Goal: Task Accomplishment & Management: Use online tool/utility

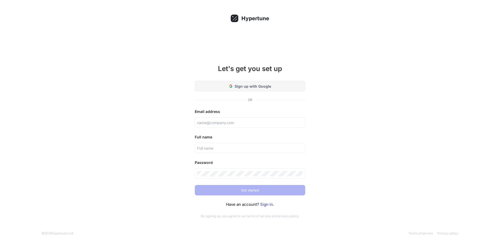
click at [231, 88] on div "Sign up with Google" at bounding box center [250, 86] width 42 height 5
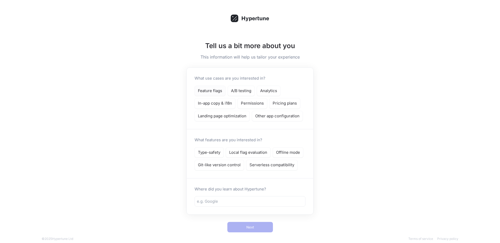
click at [208, 90] on p "Feature flags" at bounding box center [210, 91] width 24 height 6
click at [233, 90] on p "A/B testing" at bounding box center [241, 91] width 20 height 6
click at [216, 156] on div "Type-safety" at bounding box center [209, 153] width 29 height 11
click at [246, 155] on p "Local flag evaluation" at bounding box center [248, 153] width 38 height 6
click at [234, 163] on p "Git-like version control" at bounding box center [219, 165] width 43 height 6
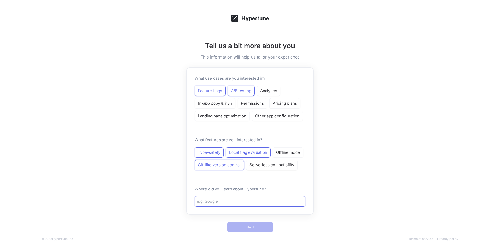
click at [233, 202] on input "text" at bounding box center [250, 202] width 106 height 6
type input "[PERSON_NAME] code"
click at [242, 225] on button "Next" at bounding box center [251, 227] width 46 height 10
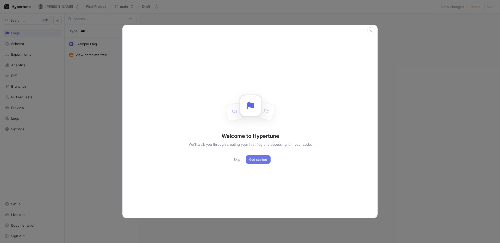
click at [254, 158] on span "Get started" at bounding box center [258, 159] width 18 height 3
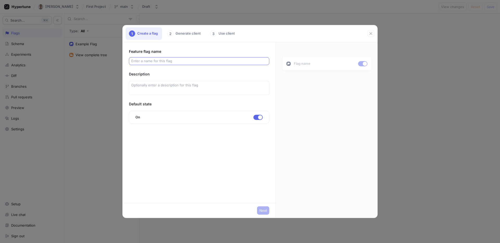
click at [165, 62] on input "text" at bounding box center [199, 61] width 136 height 5
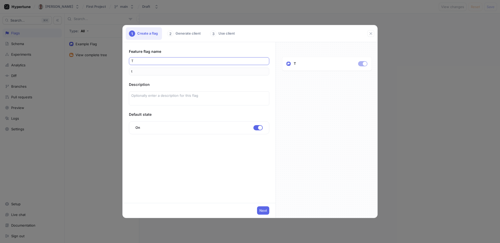
type input "te"
type input "tes"
type input "test"
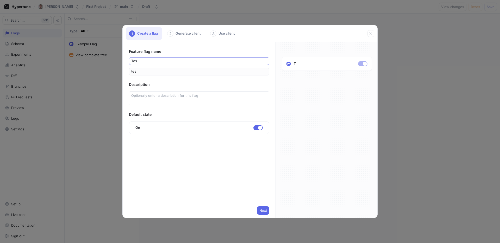
type input "test"
type input "test F"
type input "testF"
type input "test Fl"
type input "testFl"
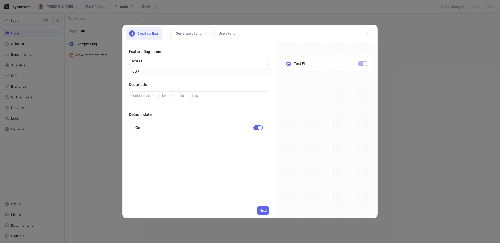
type input "test Fla"
type input "testFla"
type input "test Flag"
type input "testFlag"
type input "test Flag"
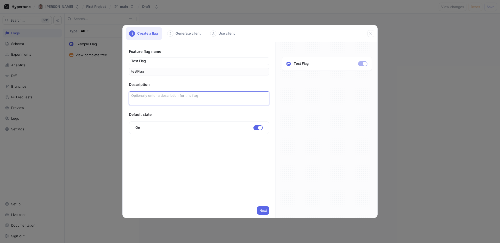
click at [159, 96] on textarea at bounding box center [199, 98] width 140 height 14
type textarea "x"
type textarea "T"
type textarea "x"
type textarea "Th"
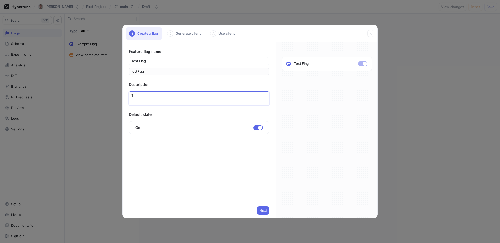
type textarea "x"
type textarea "Thi"
type textarea "x"
type textarea "This"
type textarea "x"
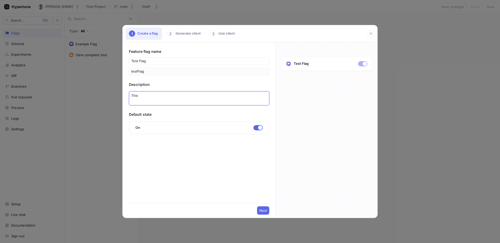
type textarea "This"
type textarea "x"
type textarea "This i"
type textarea "x"
type textarea "This is"
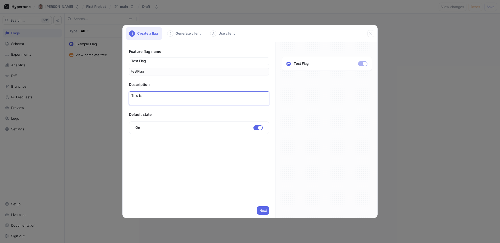
type textarea "x"
type textarea "This is"
type textarea "x"
type textarea "This is a"
type textarea "x"
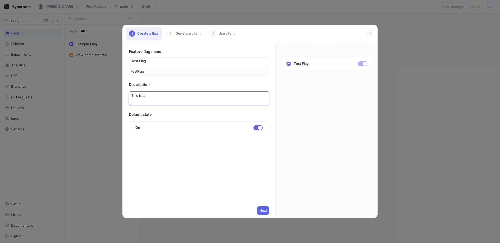
type textarea "This is a"
type textarea "x"
type textarea "This is a t"
type textarea "x"
type textarea "This is a te"
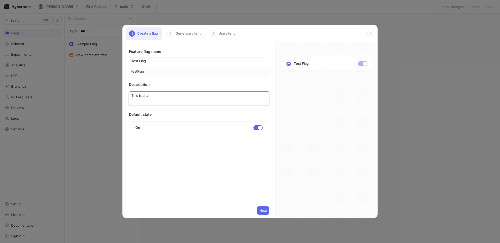
type textarea "x"
type textarea "This is a test"
type textarea "x"
type textarea "This is a testi"
type textarea "x"
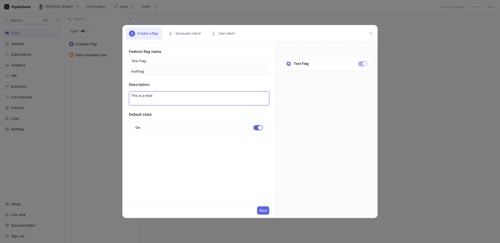
type textarea "This is a testin"
type textarea "x"
type textarea "This is a testing"
type textarea "x"
type textarea "This is a testing"
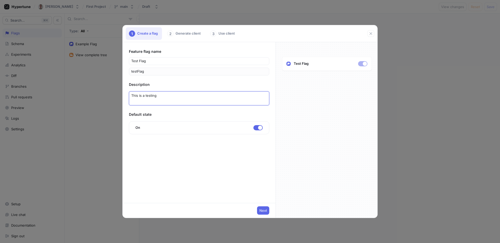
type textarea "x"
type textarea "This is a testing f"
type textarea "x"
type textarea "This is a testing fl"
type textarea "x"
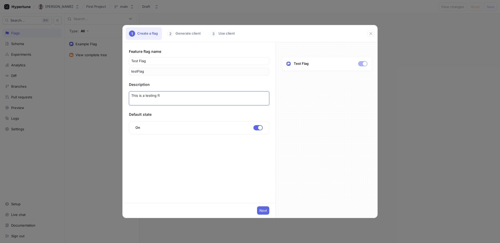
type textarea "This is a testing fla"
type textarea "x"
type textarea "This is a testing flag"
click at [264, 212] on span "Next" at bounding box center [264, 210] width 8 height 3
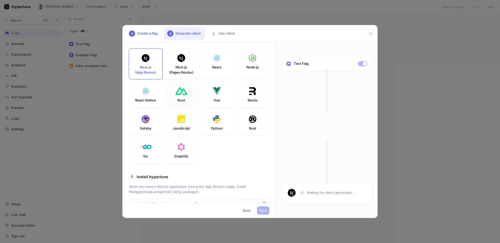
click at [180, 87] on div at bounding box center [181, 91] width 14 height 10
type textarea "npm install hypertune"
type textarea "HYPERTUNE_TOKEN=U2FsdGVkX18hCzqCP+cy97H4Cp81d6zrATQyXdsjjpM= HYPERTUNE_FRAMEWOR…"
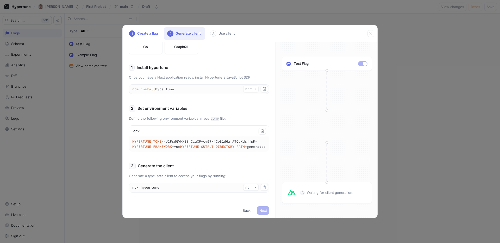
scroll to position [113, 0]
drag, startPoint x: 219, startPoint y: 149, endPoint x: 133, endPoint y: 138, distance: 87.5
click at [133, 138] on textarea "HYPERTUNE_TOKEN=U2FsdGVkX18hCzqCP+cy97H4Cp81d6zrATQyXdsjjpM= HYPERTUNE_FRAMEWOR…" at bounding box center [199, 144] width 140 height 14
click at [167, 145] on textarea "HYPERTUNE_TOKEN=U2FsdGVkX18hCzqCP+cy97H4Cp81d6zrATQyXdsjjpM= HYPERTUNE_FRAMEWOR…" at bounding box center [199, 144] width 140 height 14
click at [263, 213] on button "Next" at bounding box center [263, 211] width 12 height 8
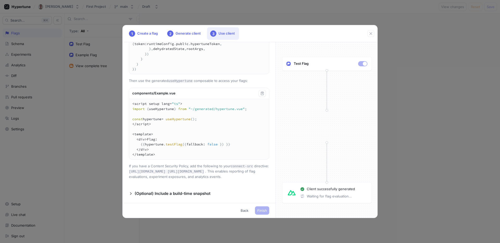
scroll to position [389, 0]
click at [131, 194] on icon "button" at bounding box center [131, 194] width 2 height 3
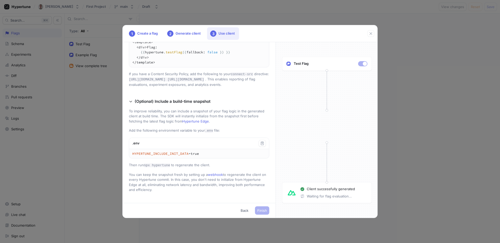
scroll to position [453, 0]
click at [167, 105] on p "(Optional) Include a build-time snapshot" at bounding box center [173, 102] width 76 height 6
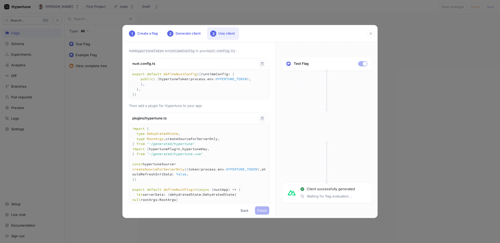
scroll to position [0, 0]
click at [264, 120] on icon "button" at bounding box center [262, 118] width 4 height 4
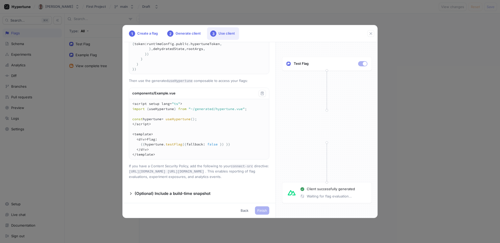
scroll to position [370, 0]
drag, startPoint x: 156, startPoint y: 175, endPoint x: 133, endPoint y: 118, distance: 61.5
click at [133, 118] on textarea "<script setup lang="ts"> import { useHypertune } from "~/generated/hypertune.vu…" at bounding box center [199, 129] width 140 height 60
click at [261, 209] on span "Finish" at bounding box center [263, 210] width 10 height 3
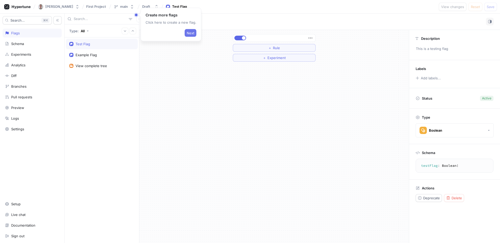
click at [188, 34] on span "Next" at bounding box center [191, 33] width 8 height 3
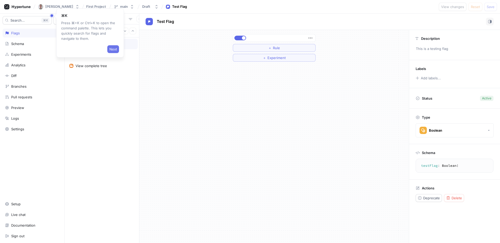
click at [112, 49] on span "Next" at bounding box center [113, 49] width 8 height 3
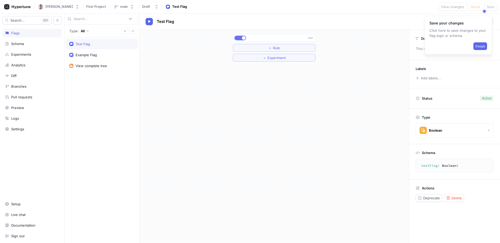
click at [240, 39] on button "button" at bounding box center [241, 38] width 12 height 5
click at [476, 46] on span "Finish" at bounding box center [481, 46] width 10 height 3
click at [241, 37] on button "button" at bounding box center [241, 38] width 12 height 5
click at [253, 50] on button "＋ Rule" at bounding box center [274, 48] width 83 height 8
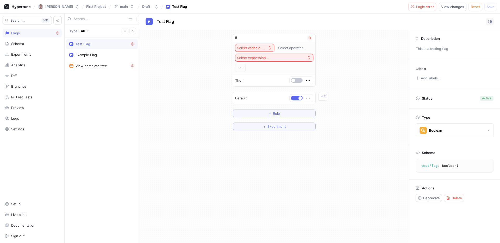
click at [266, 49] on button "Select variable..." at bounding box center [254, 48] width 39 height 8
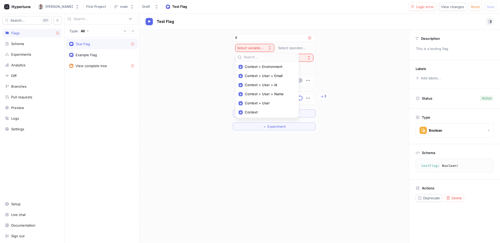
click at [270, 49] on icon "button" at bounding box center [270, 48] width 4 height 4
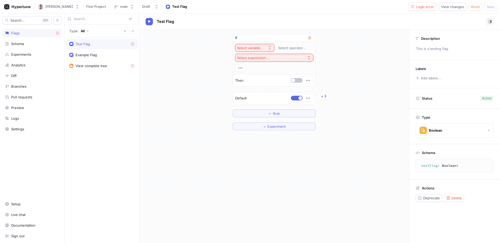
click at [271, 56] on button "Select expression..." at bounding box center [274, 58] width 78 height 8
click at [251, 48] on div "Select variable..." at bounding box center [250, 48] width 27 height 4
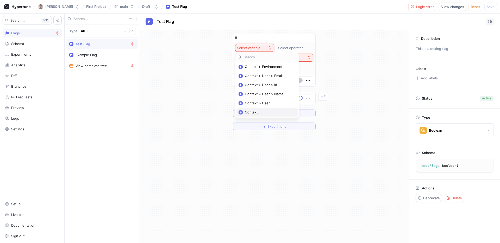
click at [253, 112] on span "Context" at bounding box center [269, 112] width 48 height 4
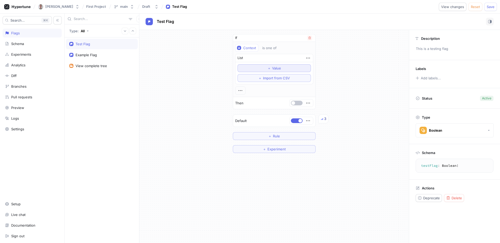
click at [266, 69] on button "＋ Value" at bounding box center [275, 68] width 74 height 8
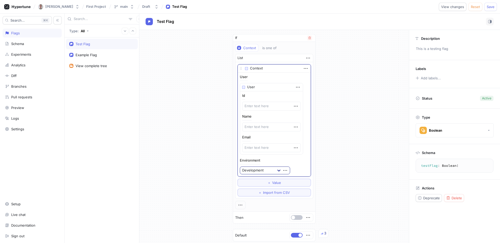
type textarea "x"
click at [274, 169] on div at bounding box center [278, 170] width 9 height 9
click at [306, 70] on icon "button" at bounding box center [306, 69] width 6 height 6
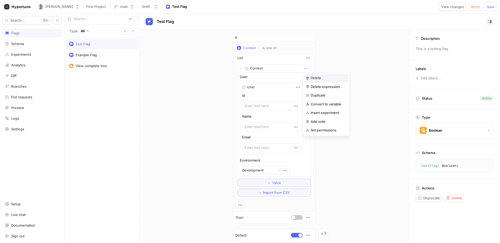
click at [313, 78] on p "Delete" at bounding box center [316, 78] width 10 height 5
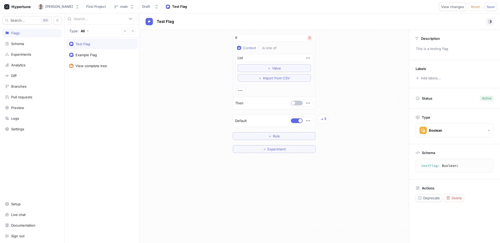
click at [308, 39] on button "button" at bounding box center [309, 37] width 5 height 5
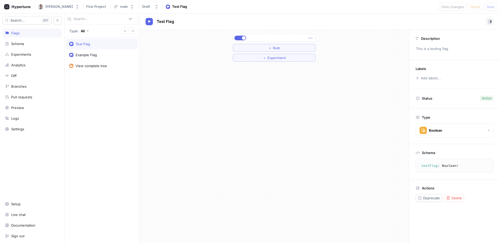
click at [311, 38] on icon "button" at bounding box center [311, 38] width 6 height 6
click at [316, 64] on p "Insert experiment" at bounding box center [330, 65] width 28 height 5
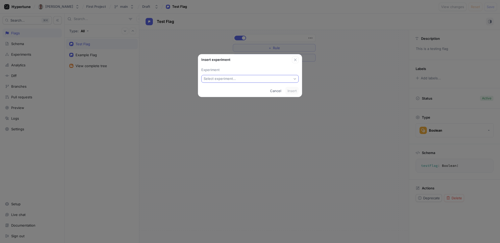
click at [269, 78] on button "Select experiment..." at bounding box center [249, 79] width 97 height 8
click at [233, 97] on span "New experiment" at bounding box center [252, 98] width 82 height 4
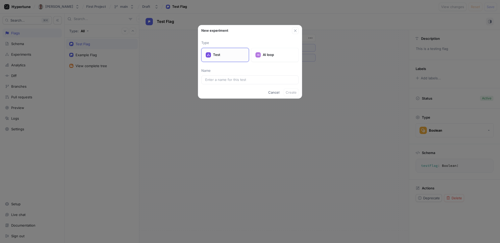
click at [224, 54] on p "Test" at bounding box center [229, 54] width 32 height 5
click at [222, 81] on input "text" at bounding box center [250, 79] width 90 height 5
type input "Test Experiment"
click at [291, 92] on span "Create" at bounding box center [291, 92] width 11 height 3
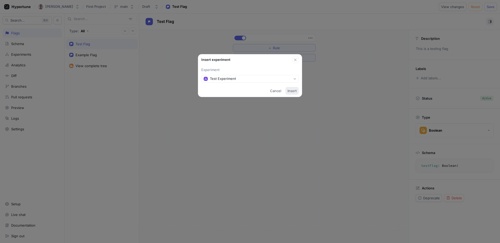
click at [291, 92] on span "Insert" at bounding box center [292, 90] width 9 height 3
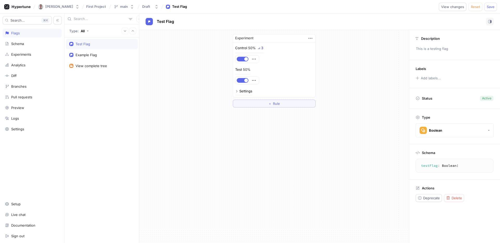
click at [237, 91] on icon at bounding box center [236, 91] width 3 height 3
click at [253, 111] on div "Test Experiment" at bounding box center [256, 111] width 26 height 4
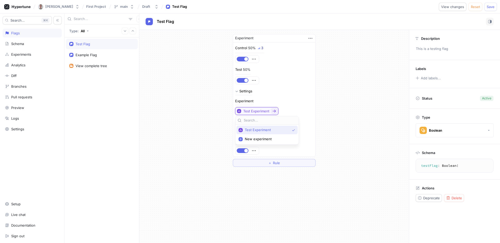
click at [253, 111] on div "Test Experiment" at bounding box center [256, 111] width 26 height 4
click at [203, 109] on div "Experiment Control 50% 3 Test 50% Settings Experiment Test Experiment Unit ID C…" at bounding box center [274, 100] width 270 height 141
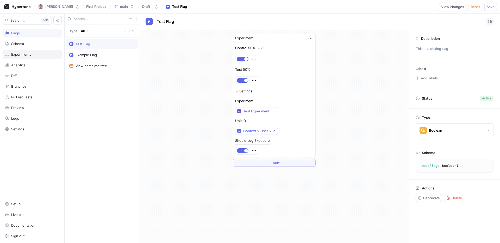
click at [36, 57] on div "Experiments" at bounding box center [32, 54] width 59 height 9
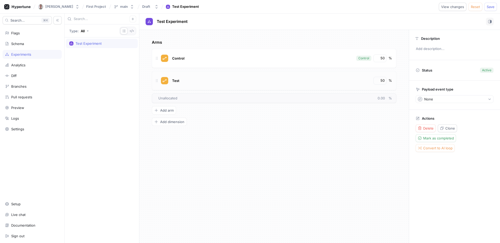
click at [194, 81] on div "Test" at bounding box center [271, 81] width 200 height 8
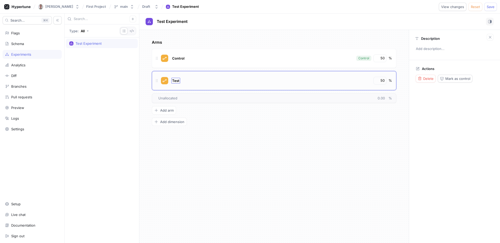
click at [179, 80] on span "Test" at bounding box center [175, 81] width 7 height 4
click at [191, 80] on div "Test Test" at bounding box center [271, 81] width 200 height 8
click at [165, 81] on icon at bounding box center [165, 81] width 4 height 4
click at [158, 81] on icon at bounding box center [157, 81] width 4 height 4
click at [392, 78] on div "%" at bounding box center [390, 80] width 3 height 5
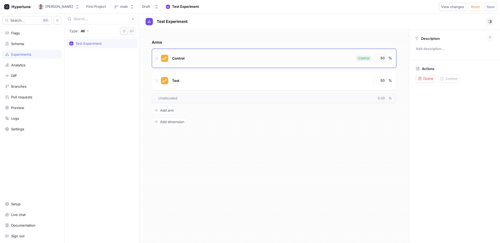
click at [390, 58] on div "%" at bounding box center [390, 58] width 3 height 5
click at [259, 69] on div "Control Control 50 % Test 50 % To pick up a draggable item, press the space bar…" at bounding box center [274, 76] width 245 height 55
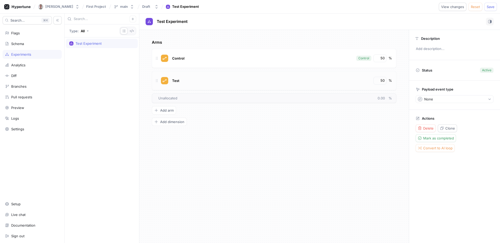
click at [250, 75] on div "Test 50 %" at bounding box center [274, 80] width 245 height 19
click at [168, 122] on span "Add dimension" at bounding box center [172, 121] width 24 height 3
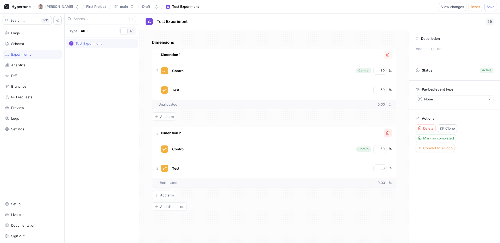
click at [390, 133] on icon "button" at bounding box center [388, 133] width 4 height 4
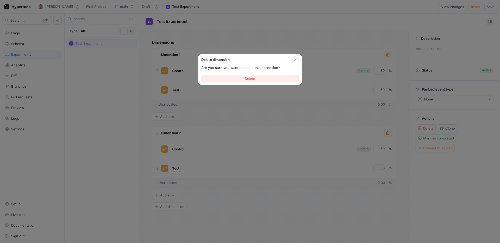
click at [253, 79] on span "Delete" at bounding box center [250, 78] width 10 height 3
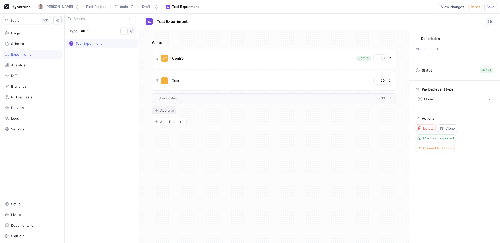
click at [173, 112] on span "Add arm" at bounding box center [167, 110] width 14 height 3
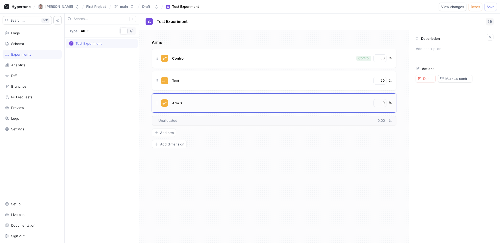
click at [324, 104] on div "Arm 3" at bounding box center [271, 103] width 200 height 8
click at [423, 79] on div "Delete" at bounding box center [426, 79] width 16 height 4
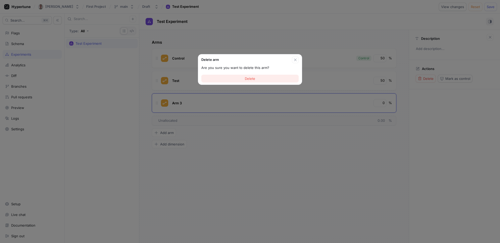
click at [266, 75] on button "Delete" at bounding box center [249, 79] width 97 height 8
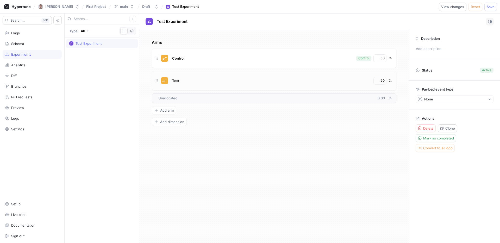
click at [239, 78] on div "Test" at bounding box center [271, 81] width 200 height 8
click at [426, 70] on p "Actions" at bounding box center [428, 69] width 13 height 4
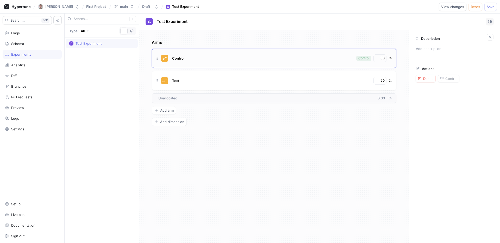
click at [269, 58] on div "Control" at bounding box center [262, 58] width 183 height 8
click at [268, 75] on div "Test 50 %" at bounding box center [274, 80] width 245 height 19
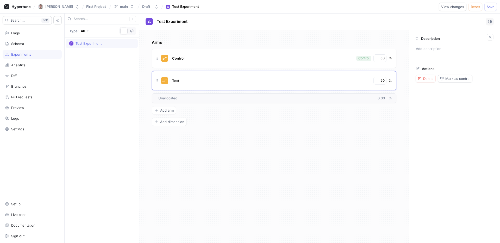
click at [247, 148] on div "Arms Control Control 50 % Test 50 % To pick up a draggable item, press the spac…" at bounding box center [274, 136] width 270 height 213
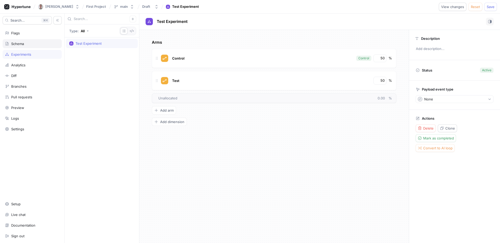
click at [26, 45] on div "Schema" at bounding box center [32, 44] width 54 height 4
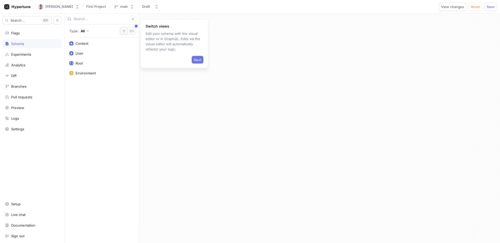
click at [195, 63] on button "Next" at bounding box center [198, 60] width 12 height 8
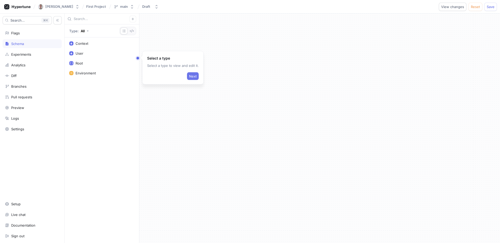
click at [194, 75] on span "Next" at bounding box center [193, 76] width 8 height 3
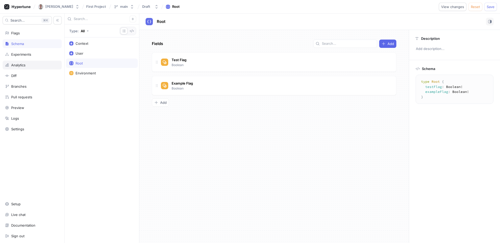
click at [18, 62] on div "Analytics" at bounding box center [32, 65] width 59 height 9
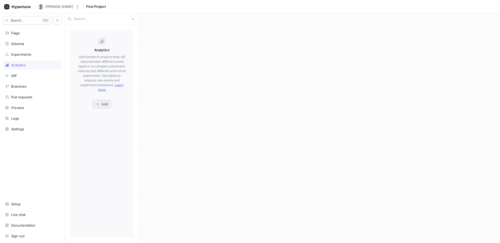
click at [103, 105] on span "Add" at bounding box center [105, 104] width 7 height 3
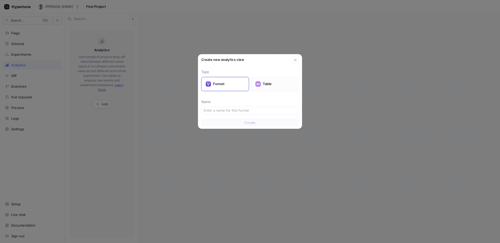
click at [272, 82] on p "Table" at bounding box center [279, 84] width 32 height 5
click at [240, 111] on input "text" at bounding box center [250, 110] width 93 height 5
type input "Table"
click at [252, 126] on button "Create" at bounding box center [249, 123] width 97 height 8
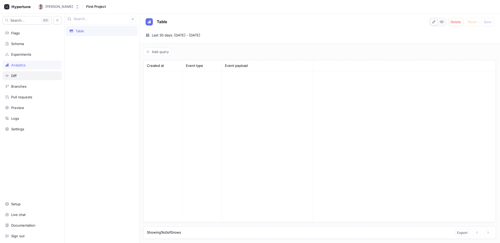
click at [21, 74] on div "Diff" at bounding box center [32, 76] width 54 height 4
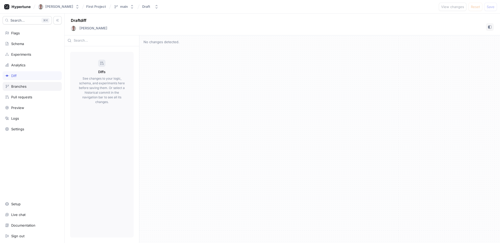
click at [22, 85] on div "Branches" at bounding box center [18, 86] width 15 height 4
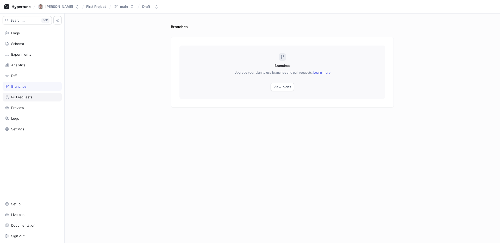
click at [20, 94] on div "Pull requests" at bounding box center [32, 97] width 59 height 9
click at [20, 105] on div "Preview" at bounding box center [32, 107] width 59 height 9
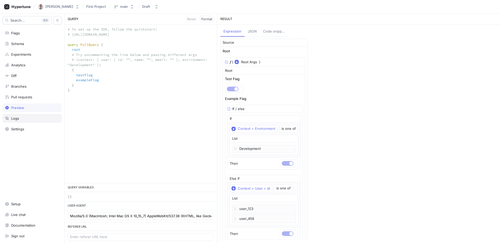
click at [20, 117] on div "Logs" at bounding box center [32, 119] width 54 height 4
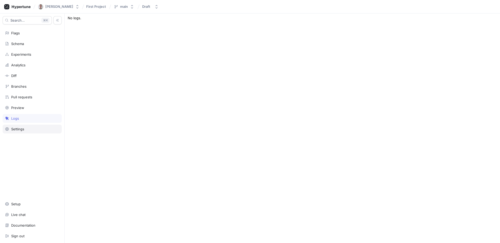
click at [20, 127] on div "Settings" at bounding box center [17, 129] width 13 height 4
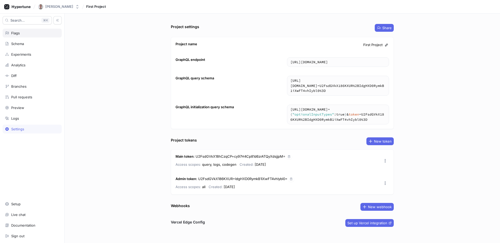
click at [28, 31] on div "Flags" at bounding box center [32, 33] width 54 height 4
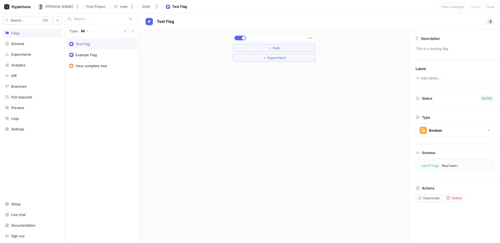
click at [428, 99] on p "Status" at bounding box center [427, 98] width 10 height 7
click at [488, 99] on div "Active" at bounding box center [486, 98] width 9 height 5
click at [243, 38] on span "button" at bounding box center [244, 38] width 4 height 4
click at [495, 6] on span "Save" at bounding box center [491, 6] width 8 height 3
click at [243, 37] on button "button" at bounding box center [241, 38] width 12 height 5
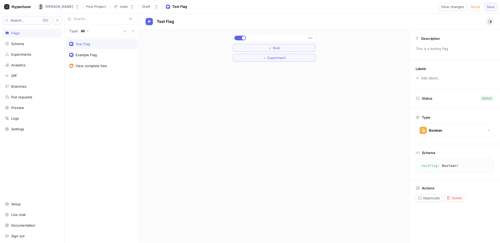
click at [494, 5] on span "Save" at bounding box center [491, 6] width 8 height 3
click at [18, 119] on div "Logs" at bounding box center [15, 119] width 8 height 4
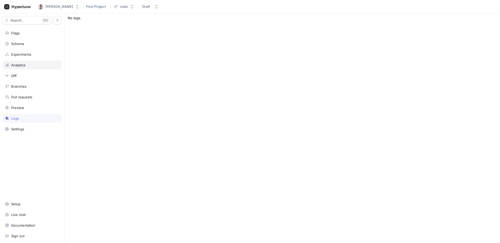
click at [17, 67] on div "Analytics" at bounding box center [18, 65] width 14 height 4
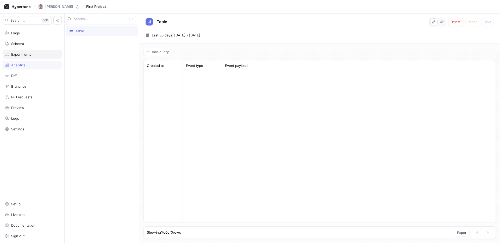
click at [13, 56] on div "Experiments" at bounding box center [21, 54] width 20 height 4
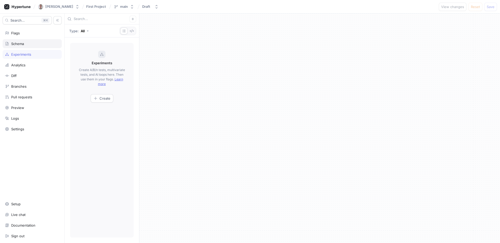
click at [20, 43] on div "Schema" at bounding box center [17, 44] width 13 height 4
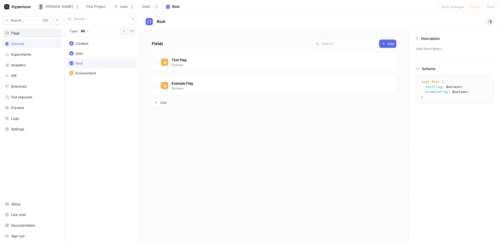
click at [21, 33] on div "Flags" at bounding box center [32, 33] width 54 height 4
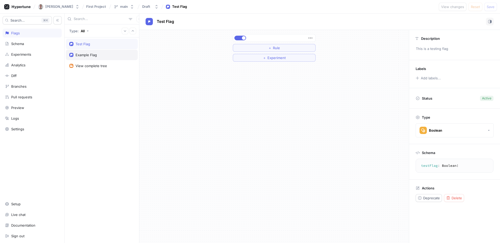
click at [105, 51] on div "Example Flag" at bounding box center [102, 55] width 72 height 10
type textarea "exampleFlag: Boolean!"
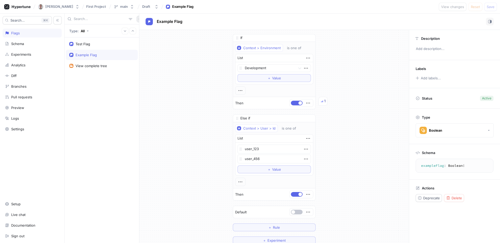
click at [137, 21] on button "button" at bounding box center [140, 19] width 7 height 7
click at [138, 29] on p "Flag" at bounding box center [140, 29] width 7 height 5
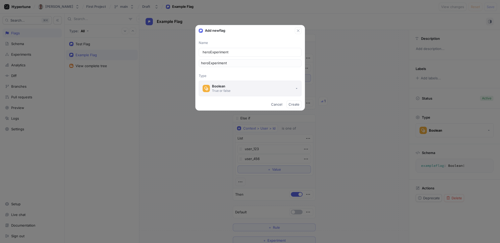
click at [248, 90] on button "Boolean True or false" at bounding box center [250, 89] width 103 height 16
type input "heroExperiment"
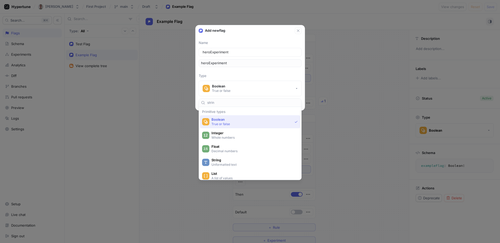
type input "string"
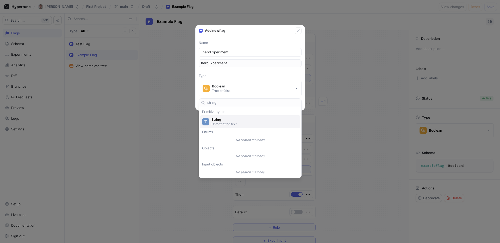
click at [224, 123] on p "Unformatted text" at bounding box center [253, 124] width 83 height 4
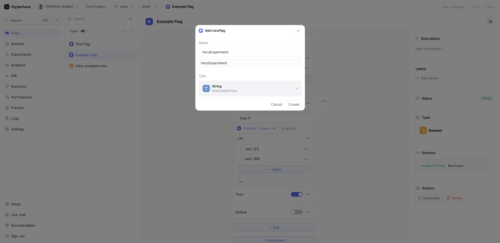
click at [268, 90] on button "String Unformatted text" at bounding box center [250, 89] width 103 height 16
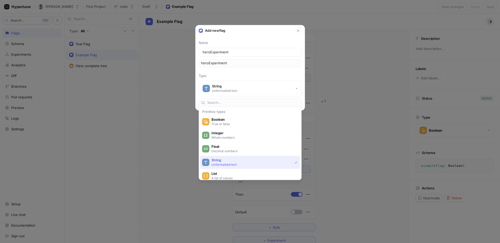
click at [226, 159] on span "String" at bounding box center [252, 160] width 81 height 4
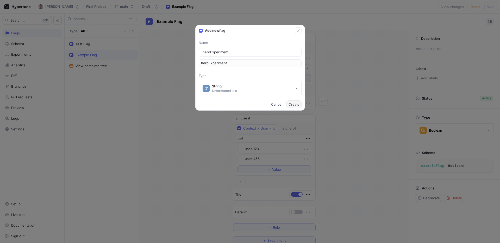
click at [293, 105] on span "Create" at bounding box center [294, 104] width 11 height 3
type textarea "x"
type textarea "heroExperiment: String!"
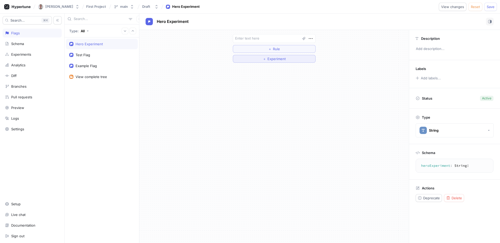
click at [258, 60] on button "＋ Experiment" at bounding box center [274, 59] width 83 height 8
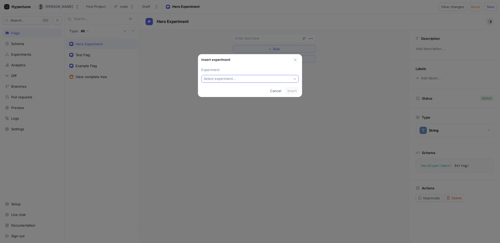
click at [247, 75] on button "Select experiment..." at bounding box center [249, 79] width 97 height 8
click at [240, 68] on p "Experiment" at bounding box center [249, 70] width 97 height 5
click at [273, 91] on span "Cancel" at bounding box center [275, 90] width 11 height 3
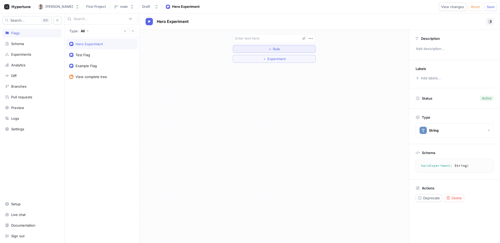
click at [275, 49] on span "Rule" at bounding box center [276, 48] width 7 height 3
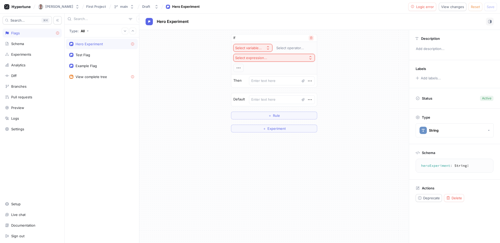
click at [310, 38] on icon "button" at bounding box center [311, 37] width 3 height 3
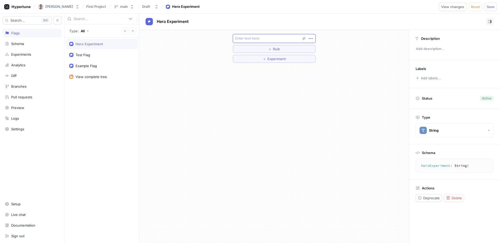
click at [276, 38] on textarea at bounding box center [274, 38] width 83 height 9
type textarea "x"
type textarea "c"
type textarea "x"
type textarea "co"
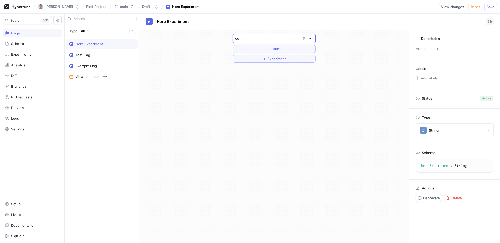
type textarea "x"
type textarea "cont"
type textarea "x"
type textarea "contro"
type textarea "x"
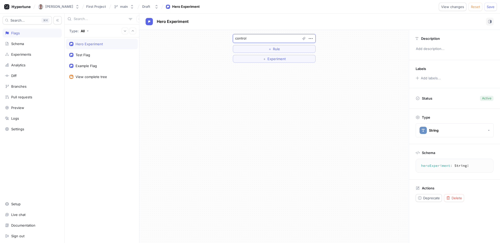
type textarea "control"
click at [279, 85] on div "control ＋ Rule ＋ Experiment" at bounding box center [274, 136] width 270 height 213
click at [307, 58] on button "＋ Experiment" at bounding box center [274, 59] width 83 height 8
type textarea "x"
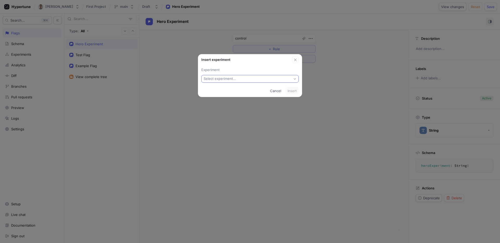
click at [267, 78] on button "Select experiment..." at bounding box center [249, 79] width 97 height 8
click at [240, 97] on span "New experiment" at bounding box center [252, 98] width 82 height 4
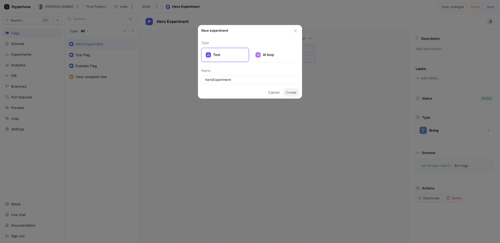
type input "heroExperiment"
click at [292, 91] on span "Create" at bounding box center [291, 92] width 11 height 3
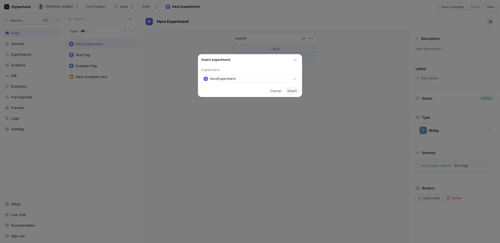
click at [292, 91] on span "Insert" at bounding box center [292, 90] width 9 height 3
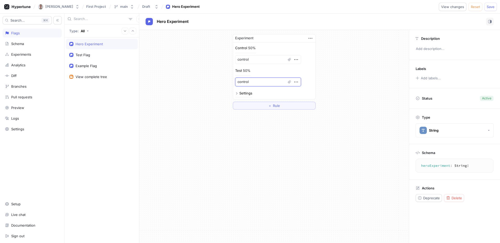
click at [254, 82] on textarea "control" at bounding box center [268, 82] width 66 height 9
drag, startPoint x: 256, startPoint y: 82, endPoint x: 232, endPoint y: 81, distance: 24.2
click at [232, 81] on div "Experiment Control 50% control Test 50% control Settings ＋ Rule" at bounding box center [274, 72] width 91 height 84
type textarea "x"
type textarea "t"
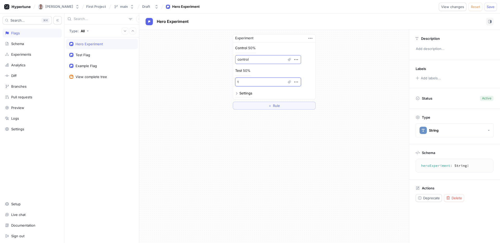
type textarea "x"
type textarea "tes"
type textarea "x"
type textarea "test"
click at [246, 69] on div "50%" at bounding box center [247, 70] width 8 height 3
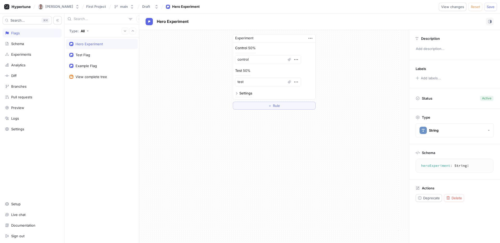
click at [243, 71] on div "50%" at bounding box center [247, 70] width 8 height 3
click at [250, 120] on div "Experiment Control 50% control Test 50% test Settings ＋ Rule" at bounding box center [274, 136] width 270 height 213
click at [488, 4] on button "Save" at bounding box center [491, 7] width 13 height 8
click at [249, 82] on textarea "test" at bounding box center [268, 82] width 66 height 9
paste textarea "variant_a"
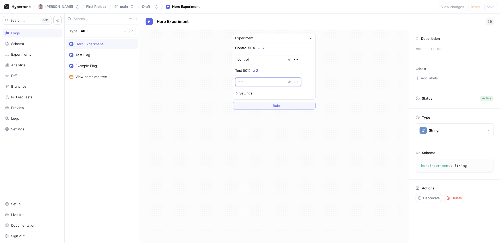
type textarea "x"
type textarea "variant_a"
click at [236, 93] on icon at bounding box center [236, 93] width 3 height 3
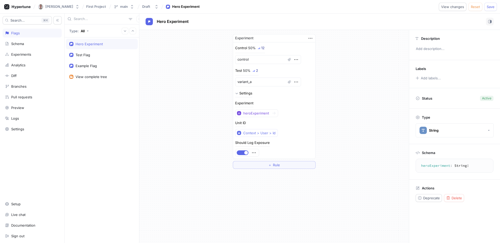
click at [236, 93] on icon at bounding box center [236, 93] width 3 height 3
click at [257, 71] on div "2" at bounding box center [257, 70] width 2 height 3
click at [246, 71] on div "50%" at bounding box center [247, 70] width 8 height 3
click at [310, 38] on icon "button" at bounding box center [311, 38] width 6 height 6
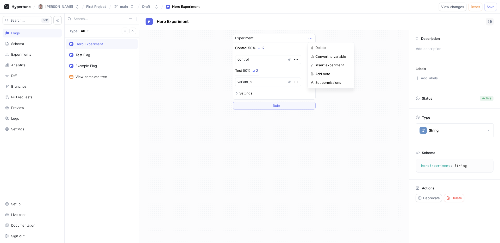
click at [310, 38] on icon "button" at bounding box center [311, 38] width 6 height 6
click at [488, 8] on span "Save" at bounding box center [491, 6] width 8 height 3
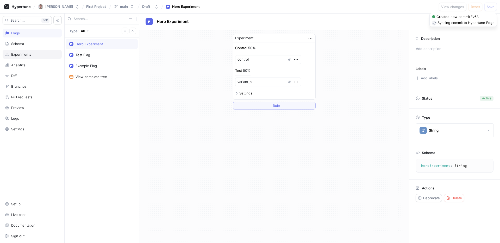
click at [42, 52] on div "Experiments" at bounding box center [32, 54] width 54 height 4
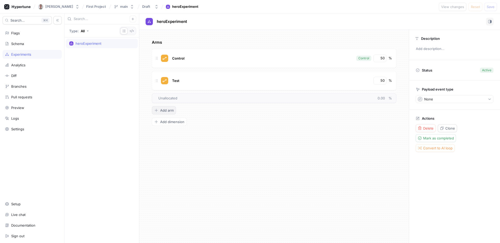
click at [161, 111] on span "Add arm" at bounding box center [167, 110] width 14 height 3
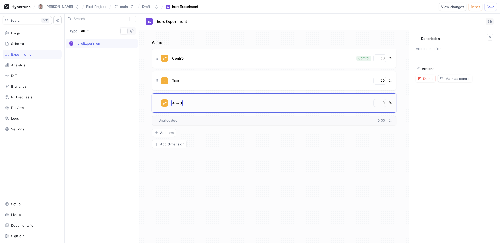
type textarea "x"
click at [175, 102] on span "Arm 3" at bounding box center [177, 103] width 10 height 4
type input "Test2"
type textarea "x"
click at [381, 103] on input "0" at bounding box center [380, 103] width 9 height 5
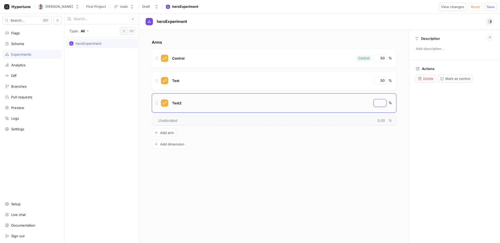
type textarea "x"
type input "2"
type textarea "x"
type input "25"
click at [383, 80] on input "50" at bounding box center [380, 80] width 9 height 5
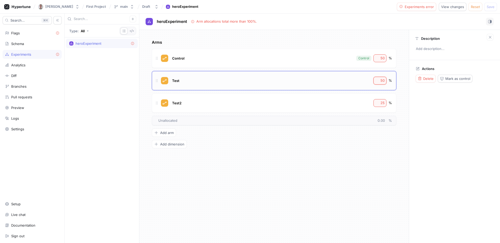
click at [383, 80] on input "50" at bounding box center [380, 80] width 9 height 5
type textarea "x"
type input "2"
type textarea "x"
type input "25"
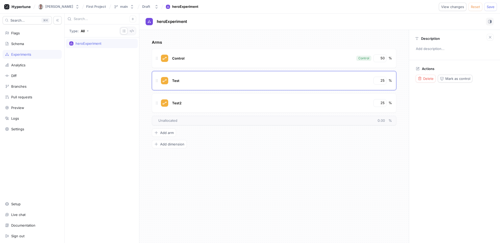
click at [307, 161] on div "Arms Control Control 50 % Test 25 % Test2 25 % To pick up a draggable item, pre…" at bounding box center [274, 136] width 270 height 213
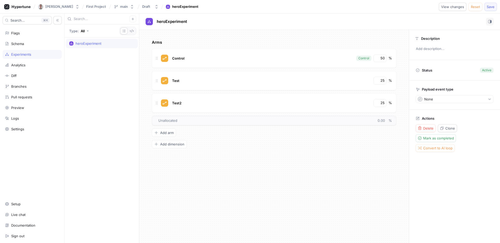
click at [491, 10] on button "Save" at bounding box center [491, 7] width 13 height 8
click at [27, 36] on div "Flags" at bounding box center [32, 33] width 59 height 9
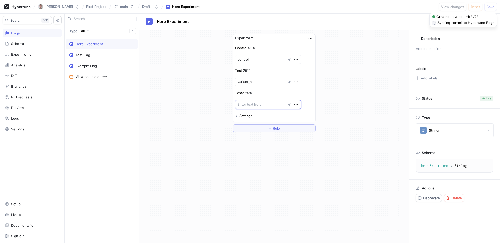
click at [263, 106] on textarea at bounding box center [268, 104] width 66 height 9
paste textarea "variant_a"
type textarea "x"
type textarea "variant_a"
type textarea "x"
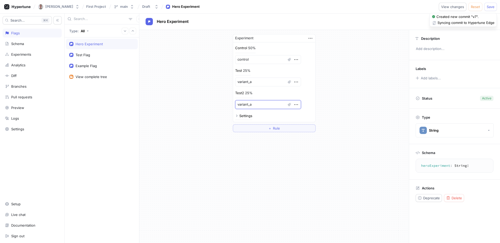
type textarea "variant_"
type textarea "x"
type textarea "variant_v"
type textarea "x"
type textarea "variant_"
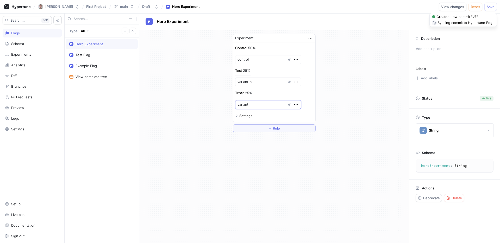
type textarea "x"
type textarea "variant_b"
click at [491, 4] on button "Save" at bounding box center [491, 7] width 13 height 8
type textarea "x"
click at [193, 90] on div "Experiment Control 50% 15 control Test 25% 9 variant_a Test2 25% 20 variant_b S…" at bounding box center [274, 83] width 270 height 107
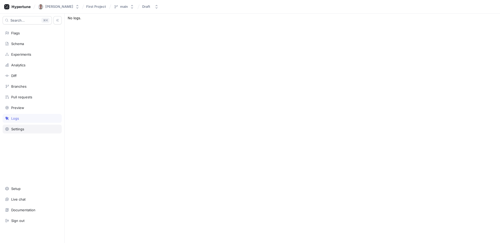
click at [25, 131] on div "Settings" at bounding box center [32, 129] width 54 height 4
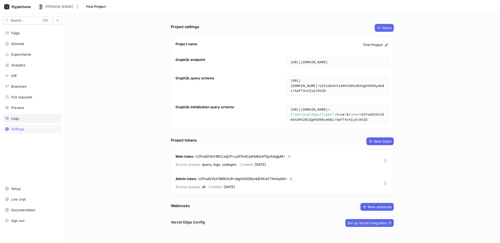
click at [20, 121] on div "Logs" at bounding box center [32, 118] width 59 height 9
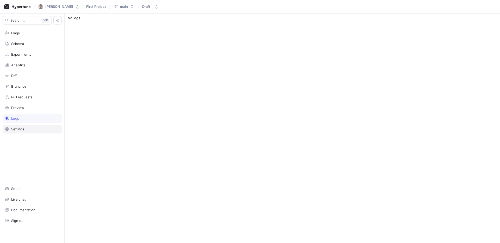
click at [24, 130] on div "Settings" at bounding box center [17, 129] width 13 height 4
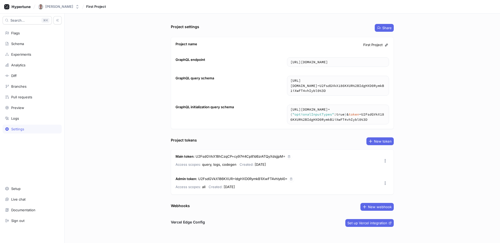
scroll to position [5, 0]
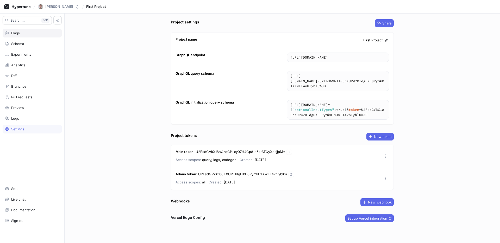
click at [16, 33] on div "Flags" at bounding box center [15, 33] width 9 height 4
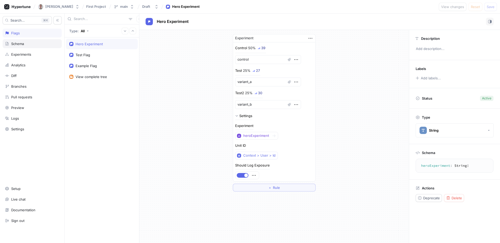
click at [16, 45] on div "Schema" at bounding box center [17, 44] width 13 height 4
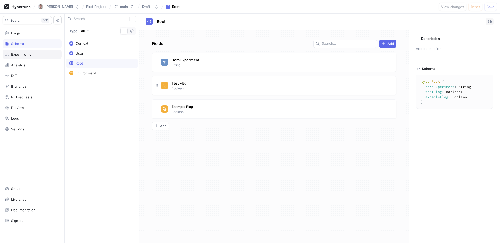
click at [17, 53] on div "Experiments" at bounding box center [21, 54] width 20 height 4
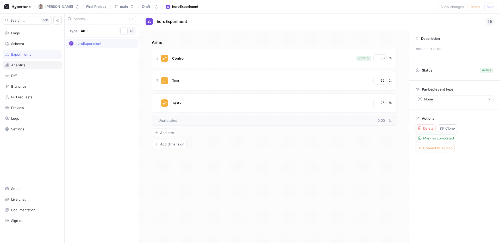
click at [17, 62] on div "Analytics" at bounding box center [32, 65] width 59 height 9
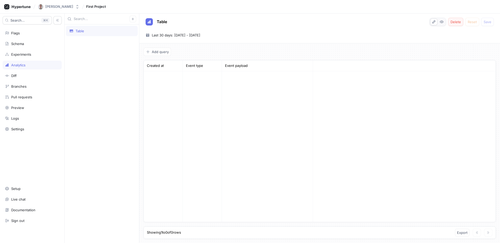
click at [459, 21] on span "Delete" at bounding box center [456, 21] width 10 height 3
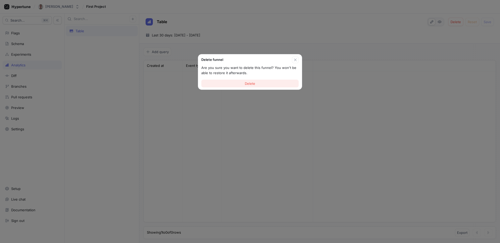
click at [284, 85] on button "Delete" at bounding box center [249, 84] width 97 height 8
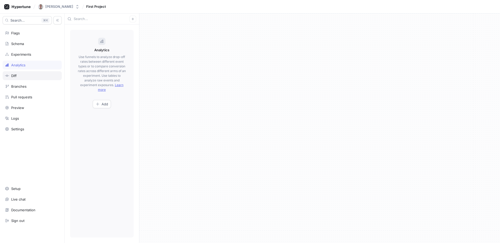
click at [37, 76] on div "Diff" at bounding box center [32, 76] width 54 height 4
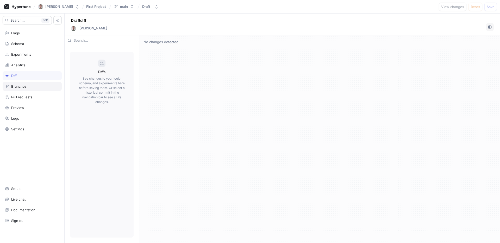
click at [27, 86] on div "Branches" at bounding box center [32, 86] width 54 height 4
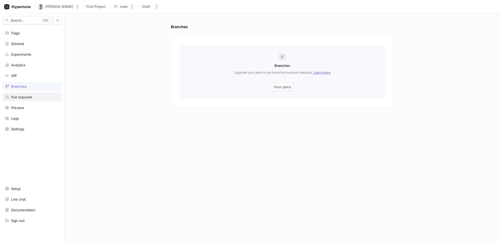
click at [26, 95] on div "Pull requests" at bounding box center [21, 97] width 21 height 4
click at [25, 105] on div "Preview" at bounding box center [32, 107] width 59 height 9
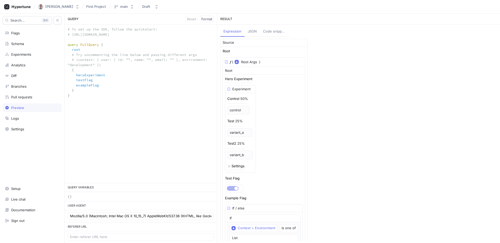
click at [104, 82] on textarea "# To set up the SDK, follow the quickstart: # https://docs.hypertune.com/quicks…" at bounding box center [141, 65] width 152 height 81
click at [106, 74] on textarea "# To set up the SDK, follow the quickstart: # https://docs.hypertune.com/quicks…" at bounding box center [141, 65] width 152 height 81
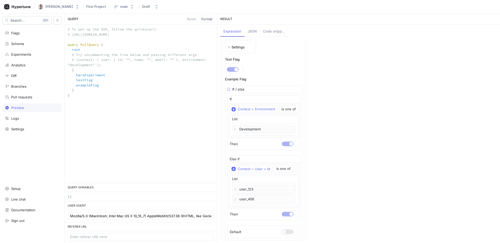
scroll to position [123, 0]
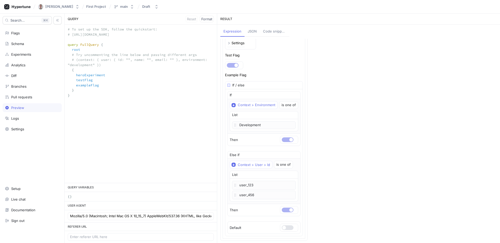
click at [249, 124] on div "Development" at bounding box center [264, 125] width 64 height 8
click at [288, 104] on div "is one of" at bounding box center [289, 105] width 14 height 3
click at [252, 114] on div "List" at bounding box center [264, 116] width 68 height 8
click at [235, 140] on p "Then" at bounding box center [234, 140] width 8 height 5
click at [30, 45] on div "Schema" at bounding box center [32, 44] width 54 height 4
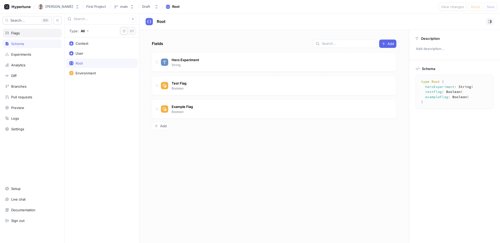
click at [29, 36] on div "Flags" at bounding box center [32, 33] width 59 height 9
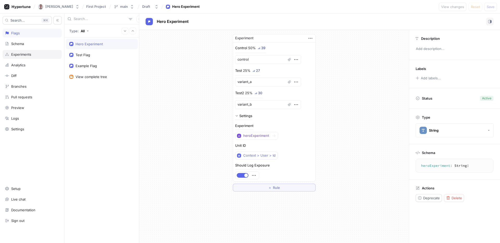
click at [20, 56] on div "Experiments" at bounding box center [21, 54] width 20 height 4
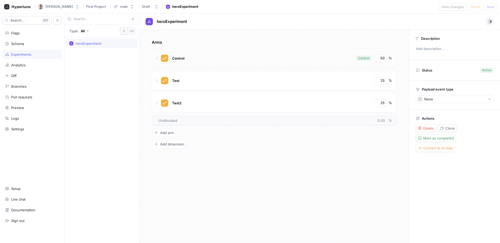
click at [191, 63] on div "Control Control 50 %" at bounding box center [274, 58] width 245 height 19
click at [189, 74] on div "Test 25 %" at bounding box center [274, 80] width 245 height 19
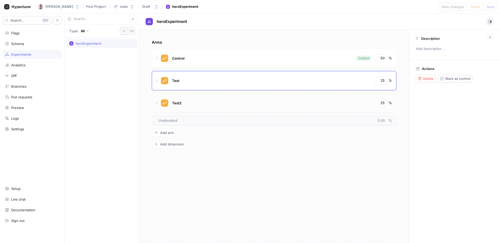
click at [186, 99] on div "Test2" at bounding box center [271, 103] width 200 height 8
click at [186, 123] on p "Unallocated 0.00 %" at bounding box center [275, 120] width 234 height 5
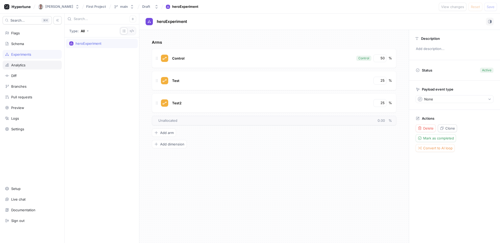
click at [21, 64] on div "Analytics" at bounding box center [18, 65] width 14 height 4
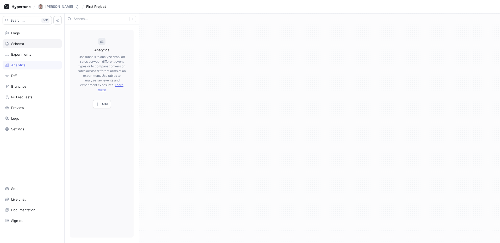
click at [21, 45] on div "Schema" at bounding box center [17, 44] width 13 height 4
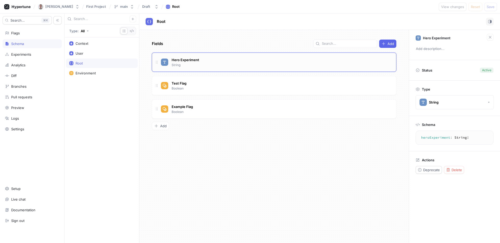
click at [207, 63] on div "Hero Experiment String" at bounding box center [276, 62] width 231 height 10
click at [97, 51] on div "User" at bounding box center [102, 53] width 72 height 9
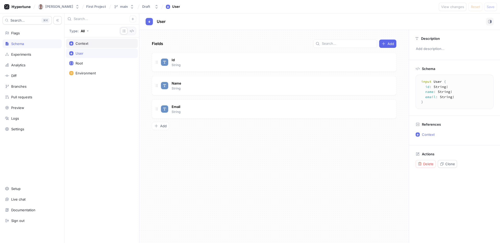
click at [98, 45] on div "Context" at bounding box center [101, 43] width 65 height 4
type textarea "x"
type textarea "input Context { user: User! environment: Environment! }"
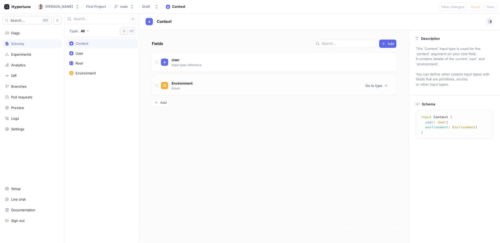
click at [190, 87] on div "Environment Enum" at bounding box center [182, 85] width 24 height 11
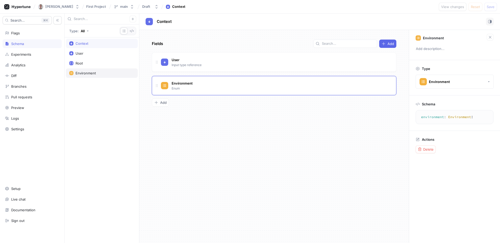
click at [92, 75] on div "Environment" at bounding box center [86, 73] width 20 height 4
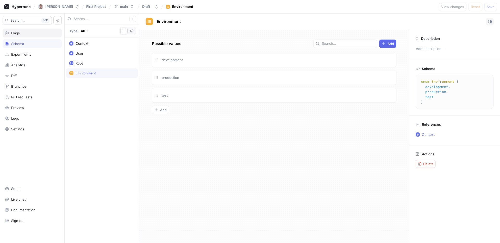
click at [19, 32] on div "Flags" at bounding box center [15, 33] width 9 height 4
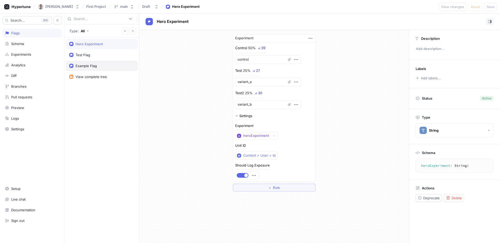
click at [93, 65] on div "Example Flag" at bounding box center [86, 66] width 21 height 4
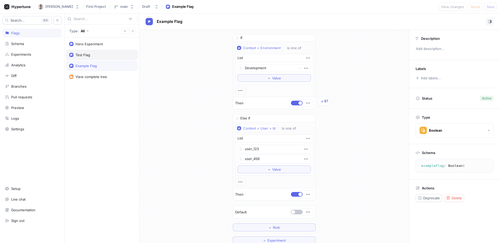
click at [90, 56] on div "Test Flag" at bounding box center [83, 55] width 15 height 4
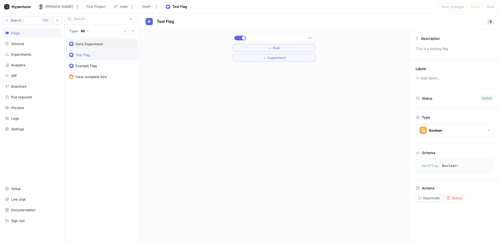
click at [88, 44] on div "Hero Experiment" at bounding box center [89, 44] width 27 height 4
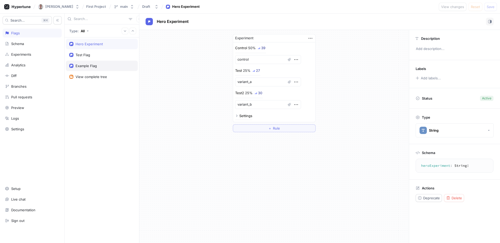
click at [85, 65] on div "Example Flag" at bounding box center [86, 66] width 21 height 4
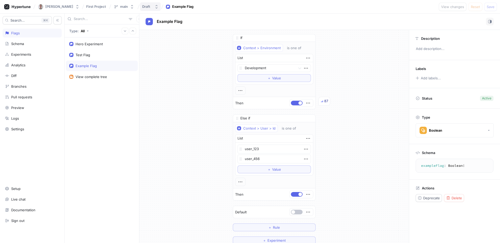
click at [156, 6] on button "Draft" at bounding box center [150, 6] width 21 height 9
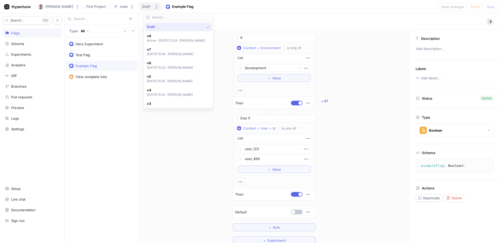
click at [158, 6] on icon "button" at bounding box center [157, 7] width 2 height 4
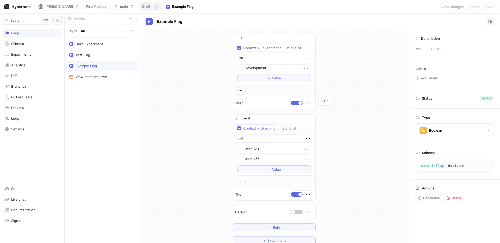
click at [158, 6] on icon "button" at bounding box center [157, 7] width 2 height 4
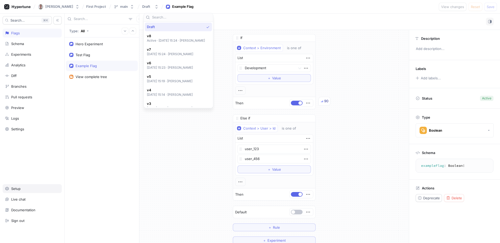
click at [36, 186] on div "Setup" at bounding box center [32, 189] width 59 height 9
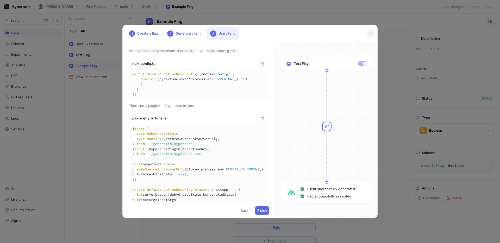
click at [371, 34] on icon "button" at bounding box center [371, 34] width 4 height 4
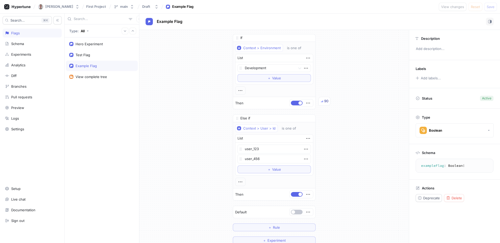
type textarea "x"
